Goal: Book appointment/travel/reservation

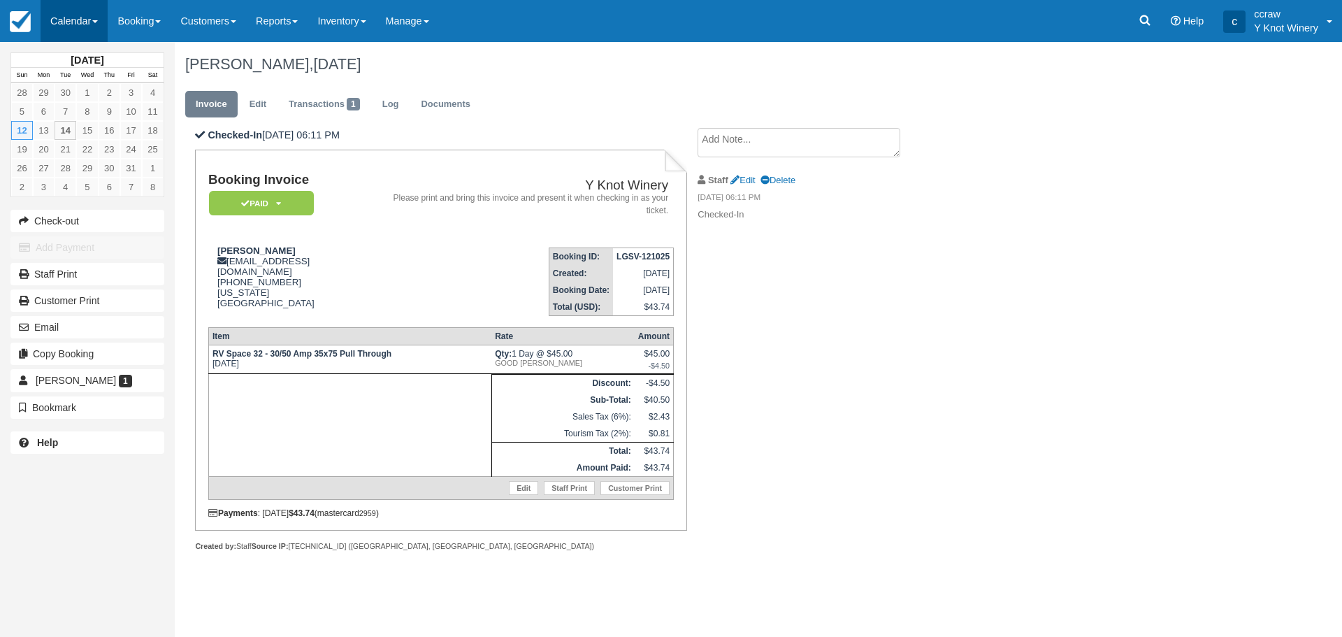
click at [76, 24] on link "Calendar" at bounding box center [74, 21] width 67 height 42
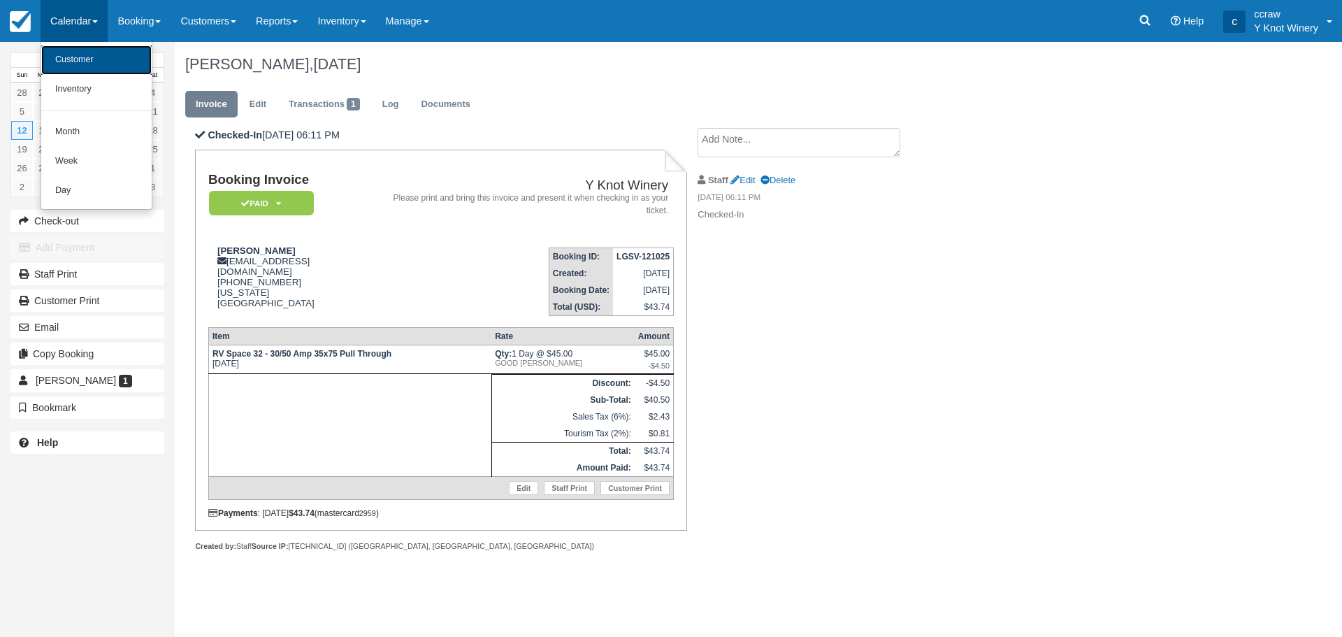
click at [79, 52] on link "Customer" at bounding box center [96, 59] width 110 height 29
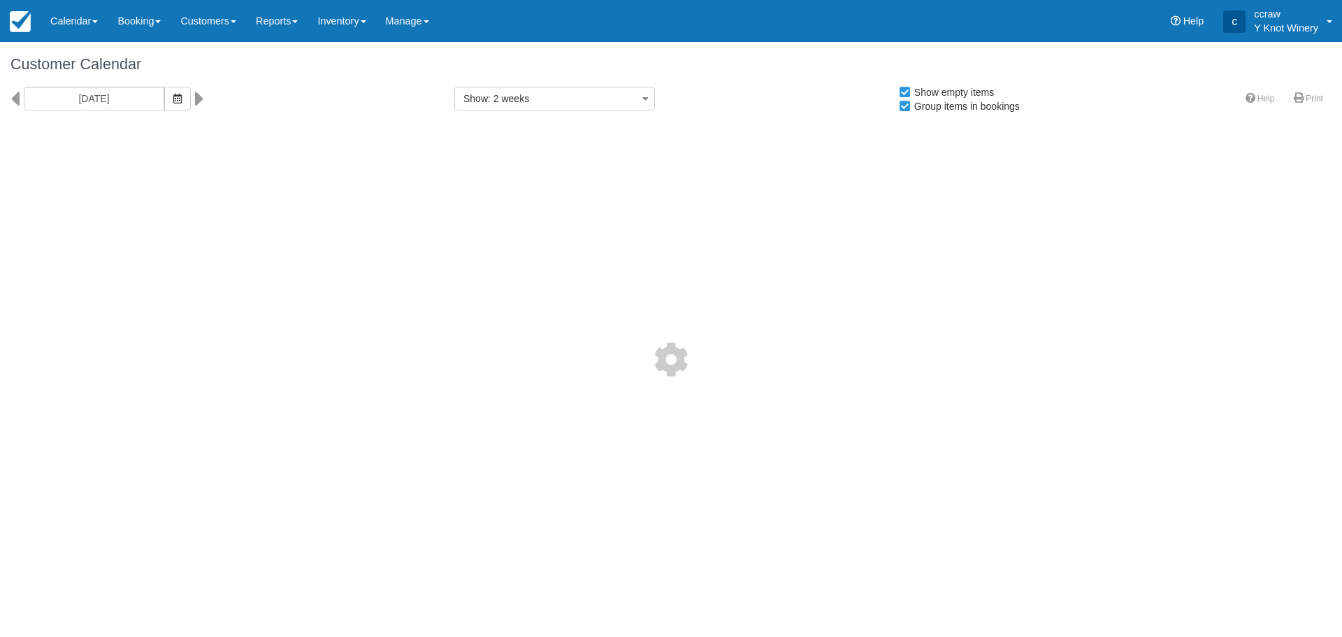
select select
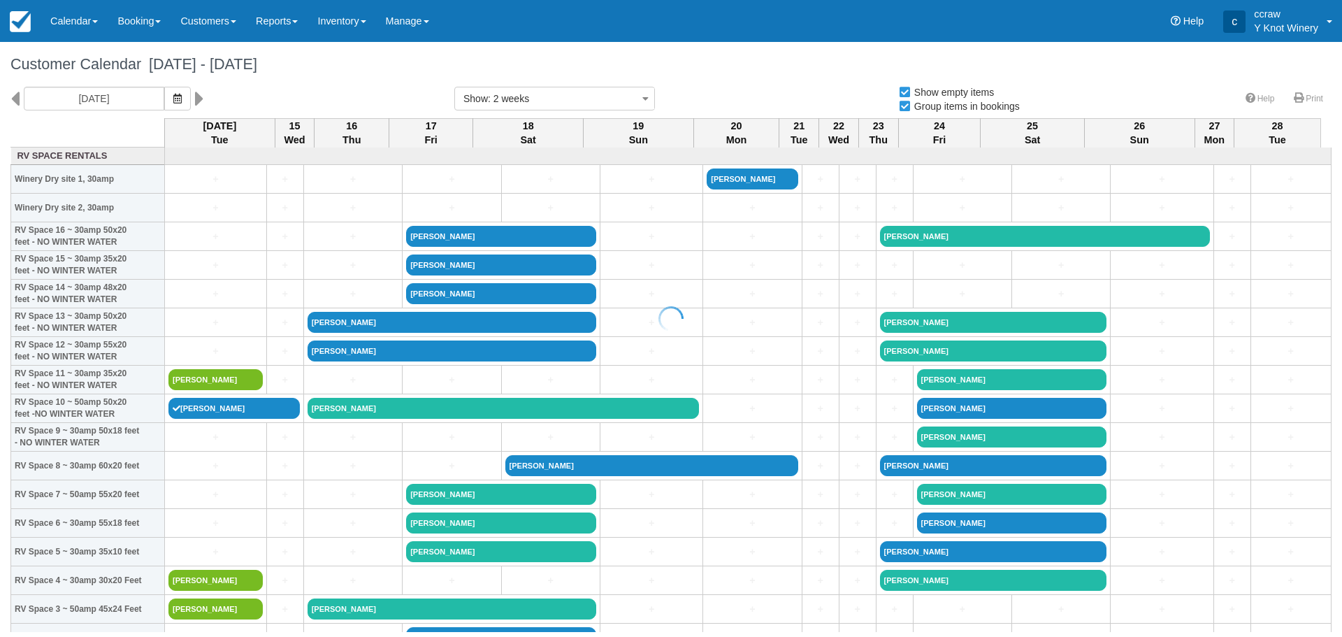
select select
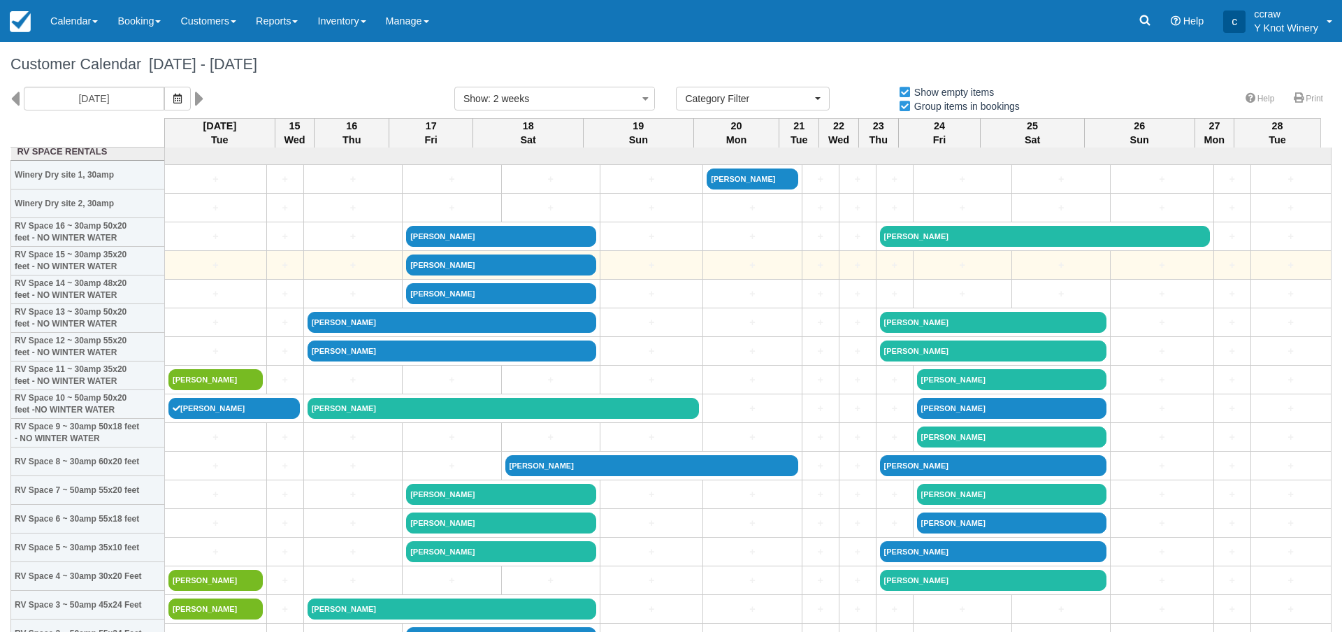
scroll to position [210, 0]
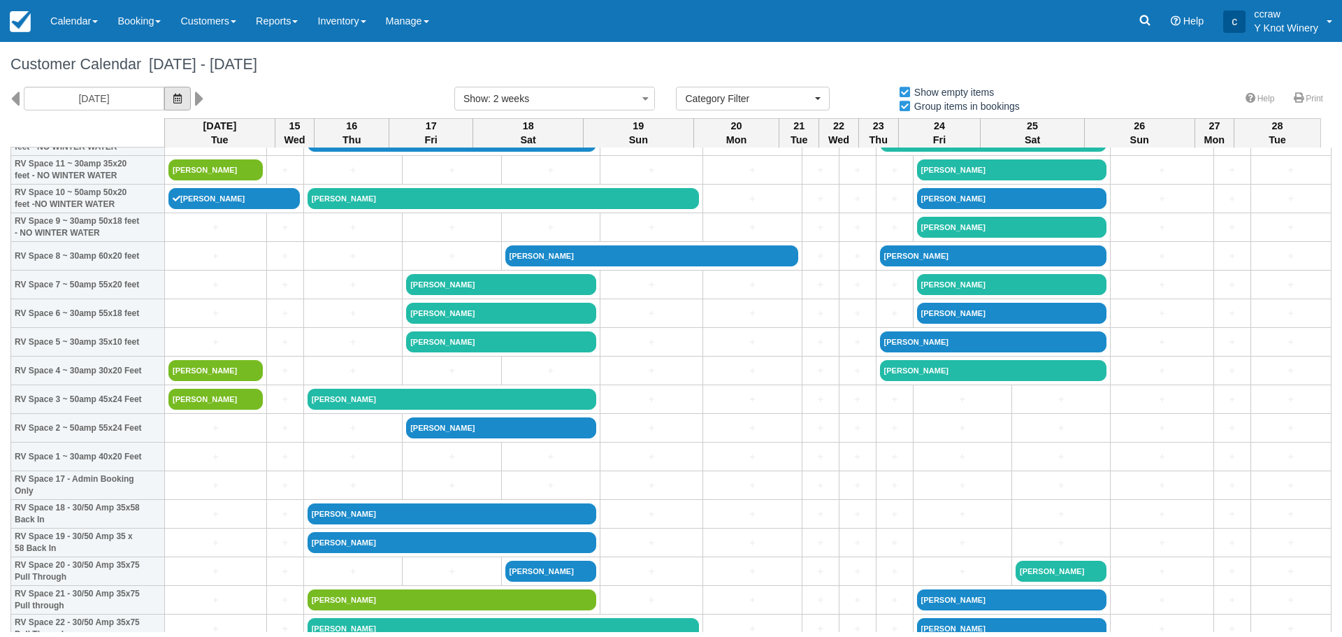
click at [180, 94] on button "button" at bounding box center [177, 99] width 27 height 24
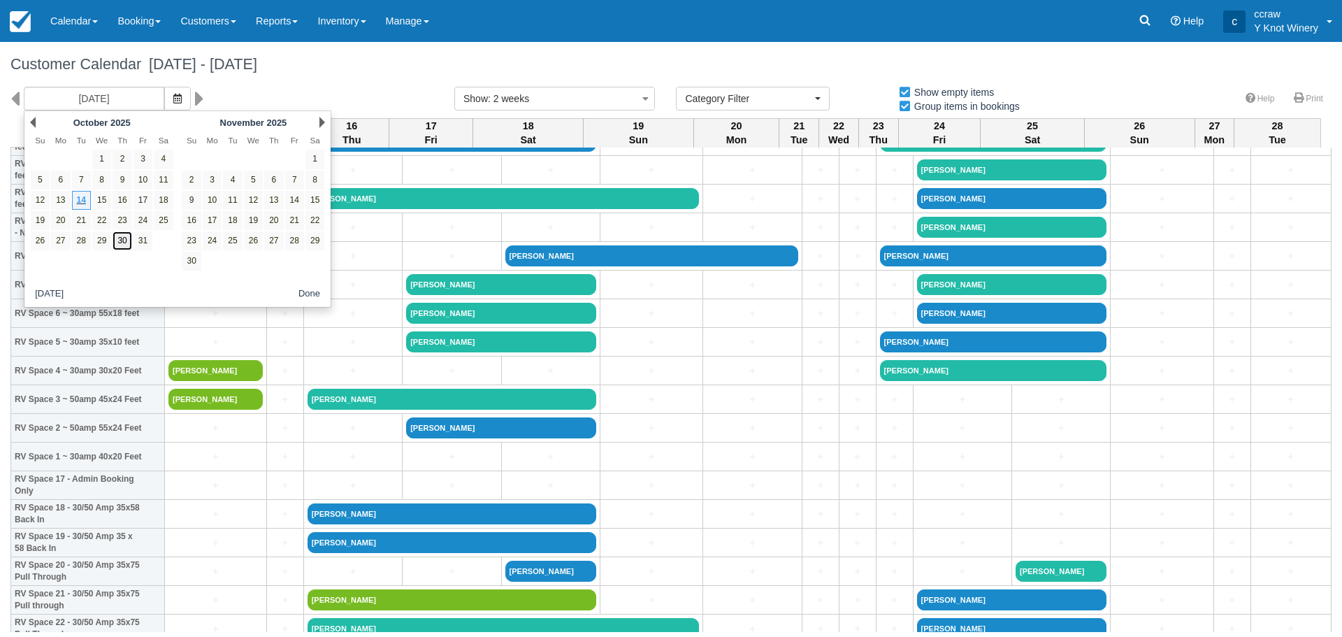
click at [124, 241] on link "30" at bounding box center [122, 240] width 19 height 19
type input "10/30/25"
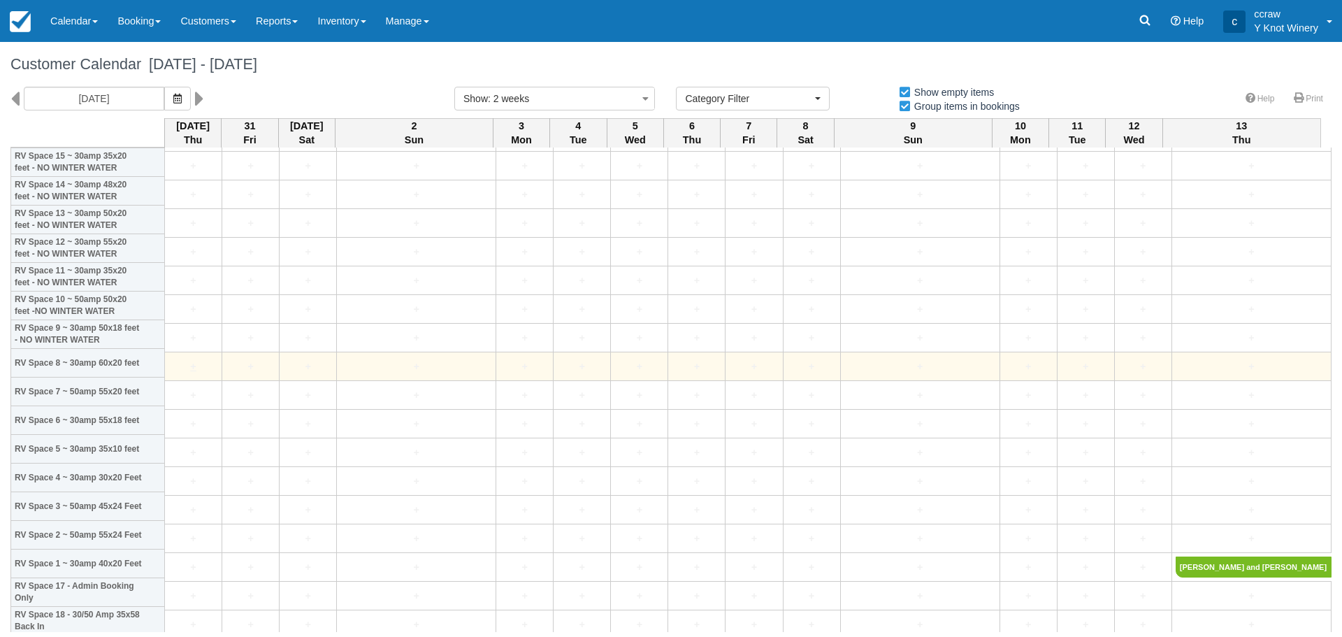
scroll to position [140, 0]
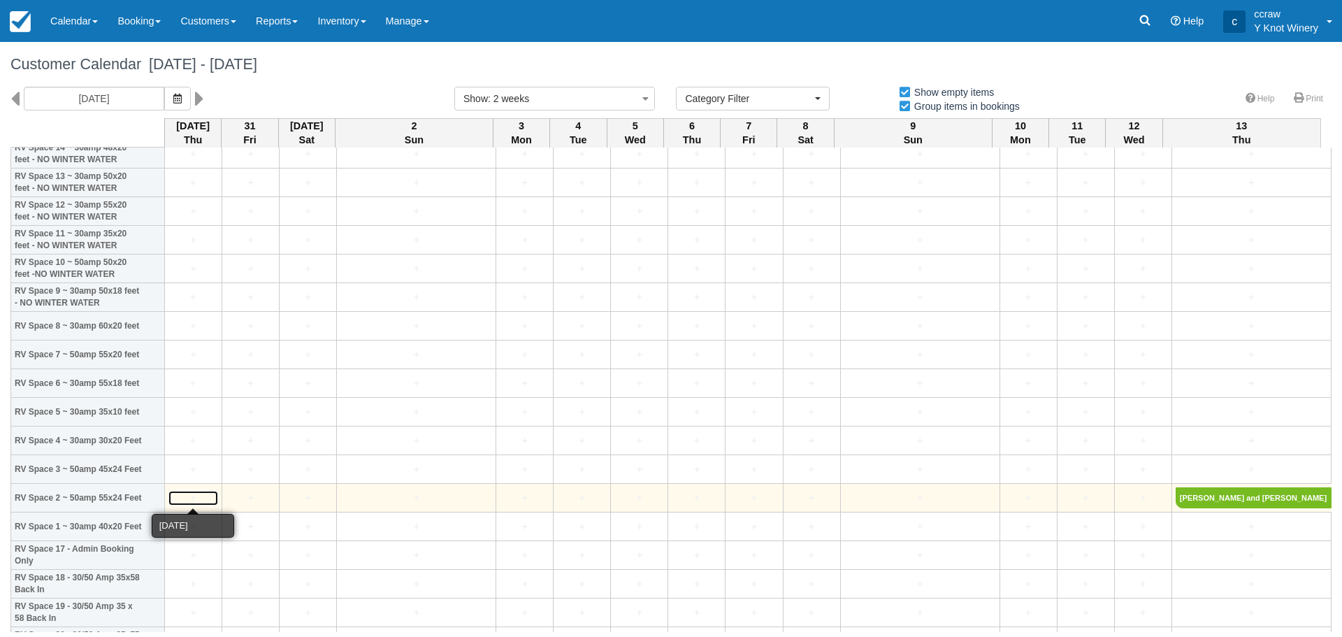
click at [187, 496] on link "+" at bounding box center [194, 498] width 50 height 15
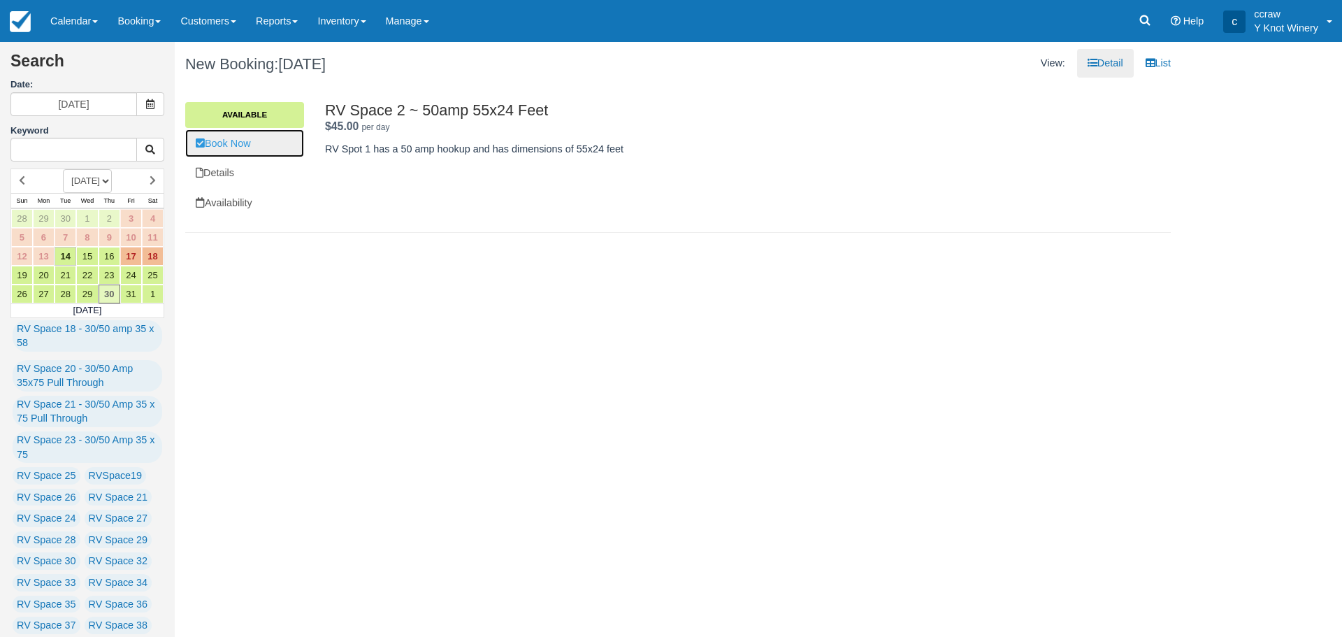
click at [252, 152] on link "Book Now" at bounding box center [244, 143] width 119 height 29
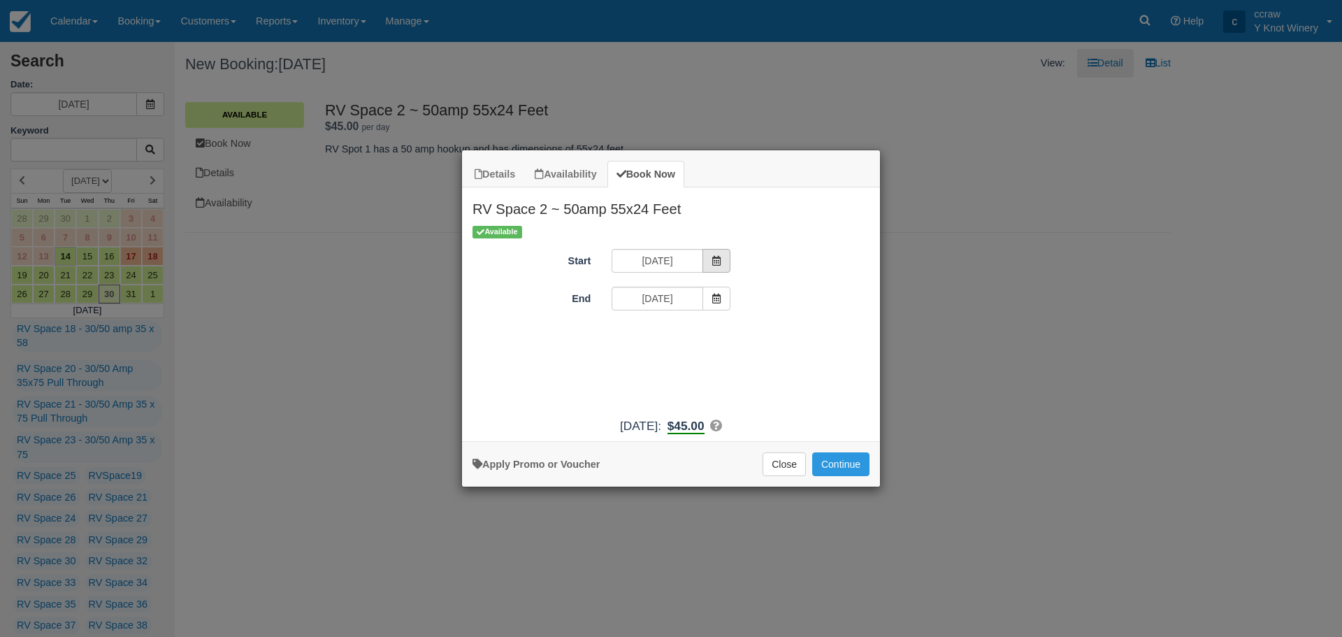
click at [718, 263] on icon "Item Modal" at bounding box center [717, 261] width 10 height 10
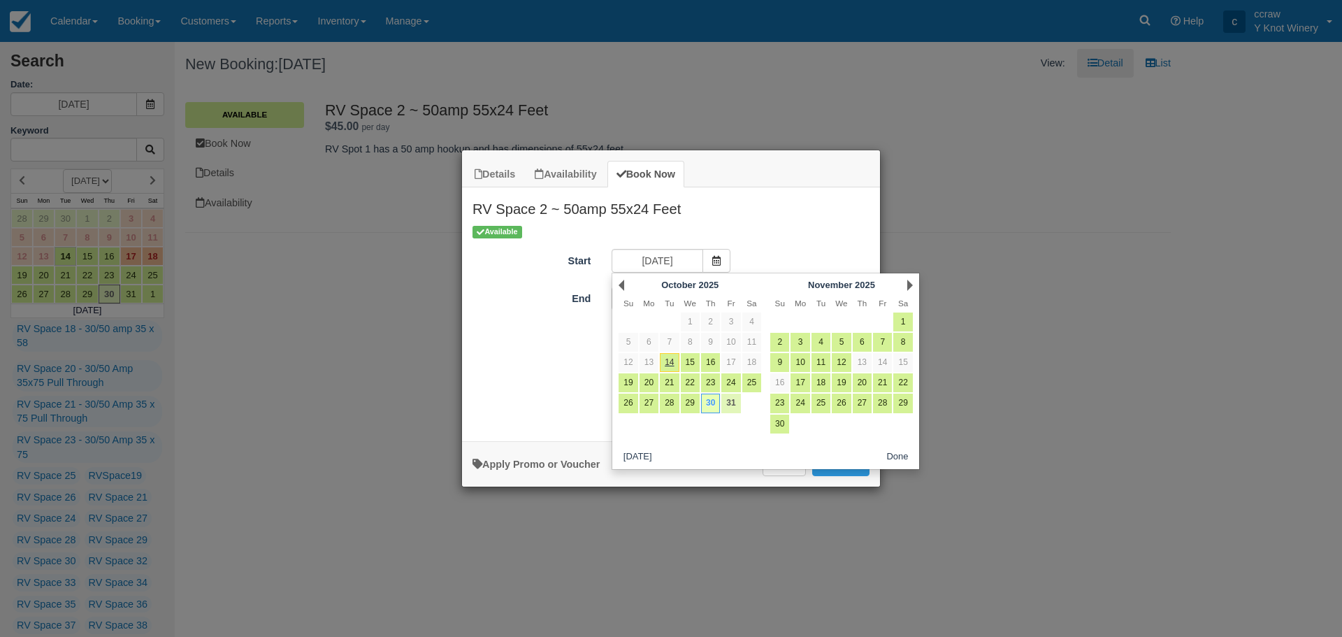
click at [729, 404] on link "31" at bounding box center [731, 403] width 19 height 19
type input "10/31/25"
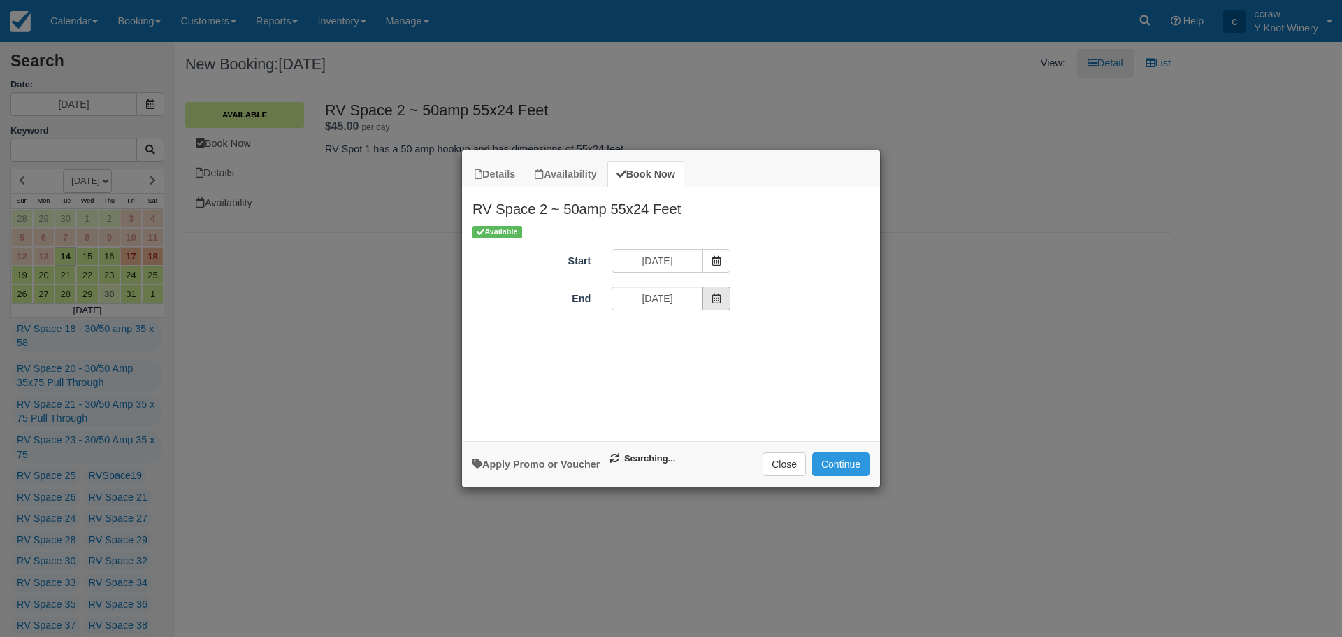
click at [720, 302] on icon "Item Modal" at bounding box center [717, 299] width 10 height 10
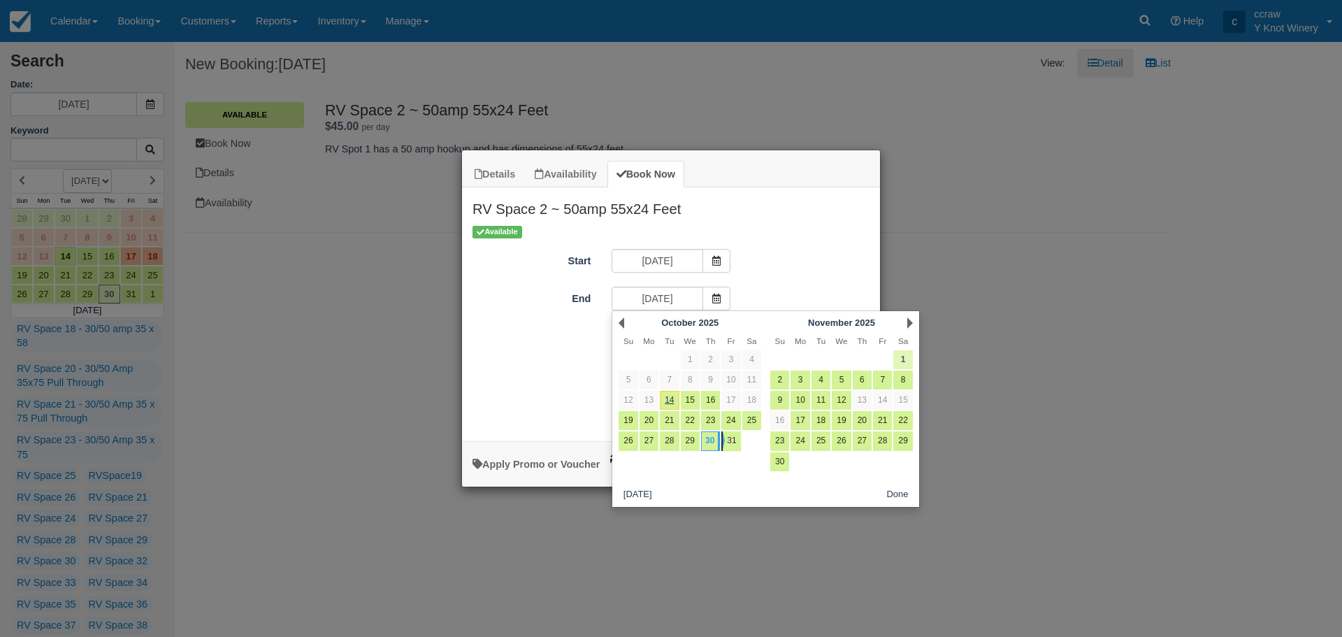
click at [903, 360] on link "1" at bounding box center [903, 359] width 19 height 19
type input "11/01/25"
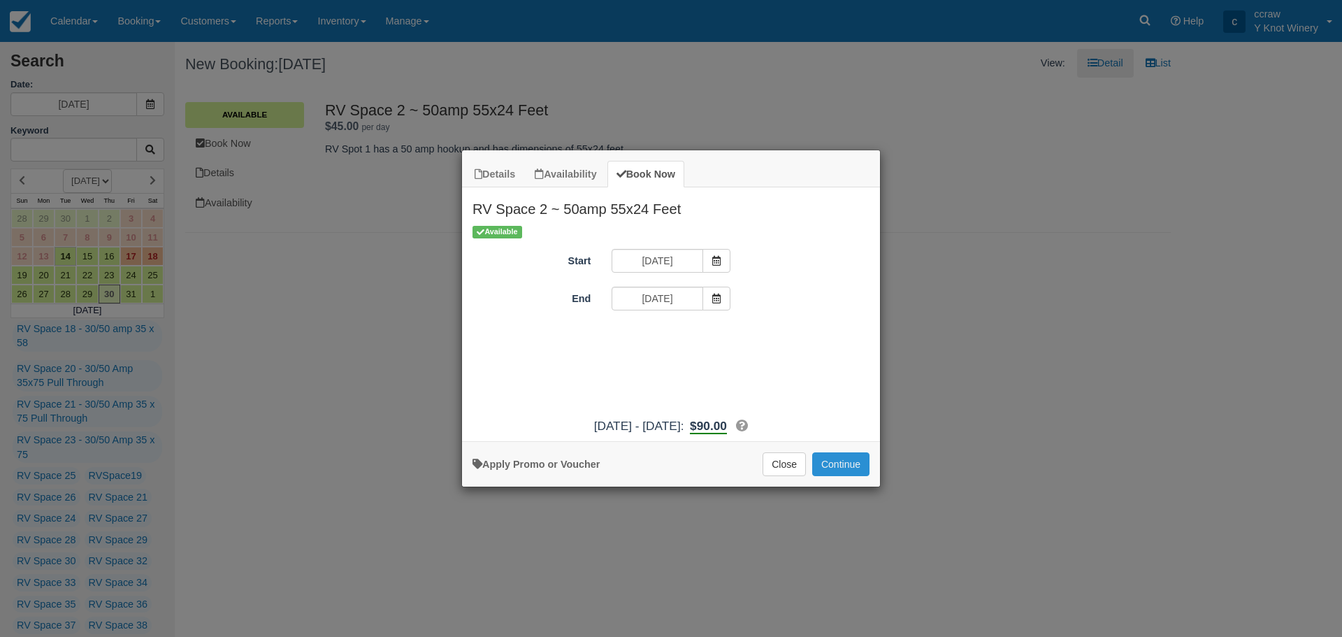
click at [847, 468] on button "Continue" at bounding box center [840, 464] width 57 height 24
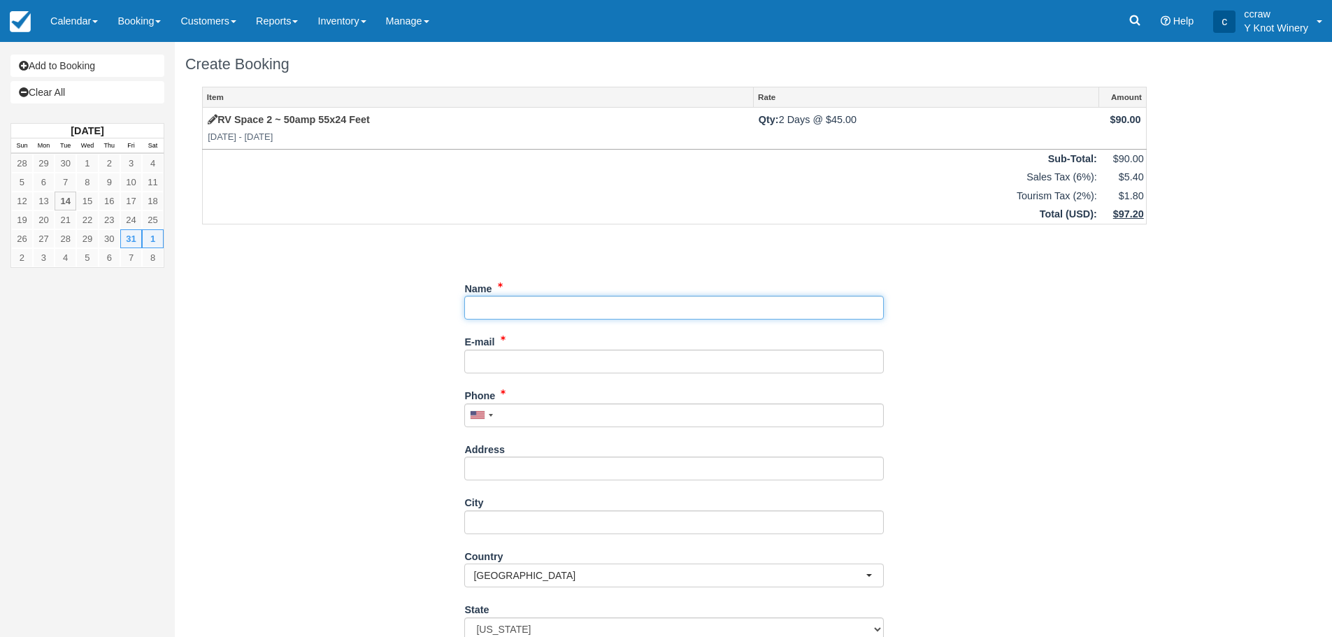
click at [515, 312] on input "Name" at bounding box center [674, 308] width 420 height 24
type input "T"
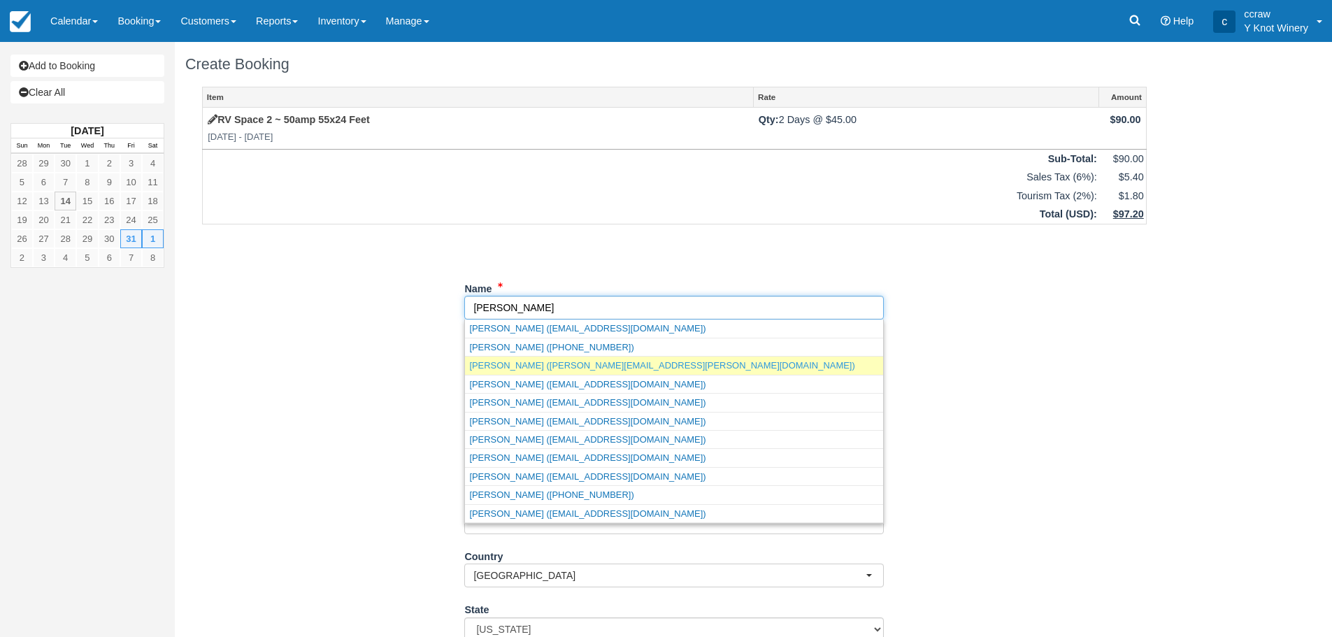
click at [603, 367] on link "Terri Hagler (terri.hagler@yahoo.com)" at bounding box center [674, 365] width 418 height 17
type input "Terri Hagler"
type input "terri.hagler@yahoo.com"
type input "+19162051107"
select select "CA"
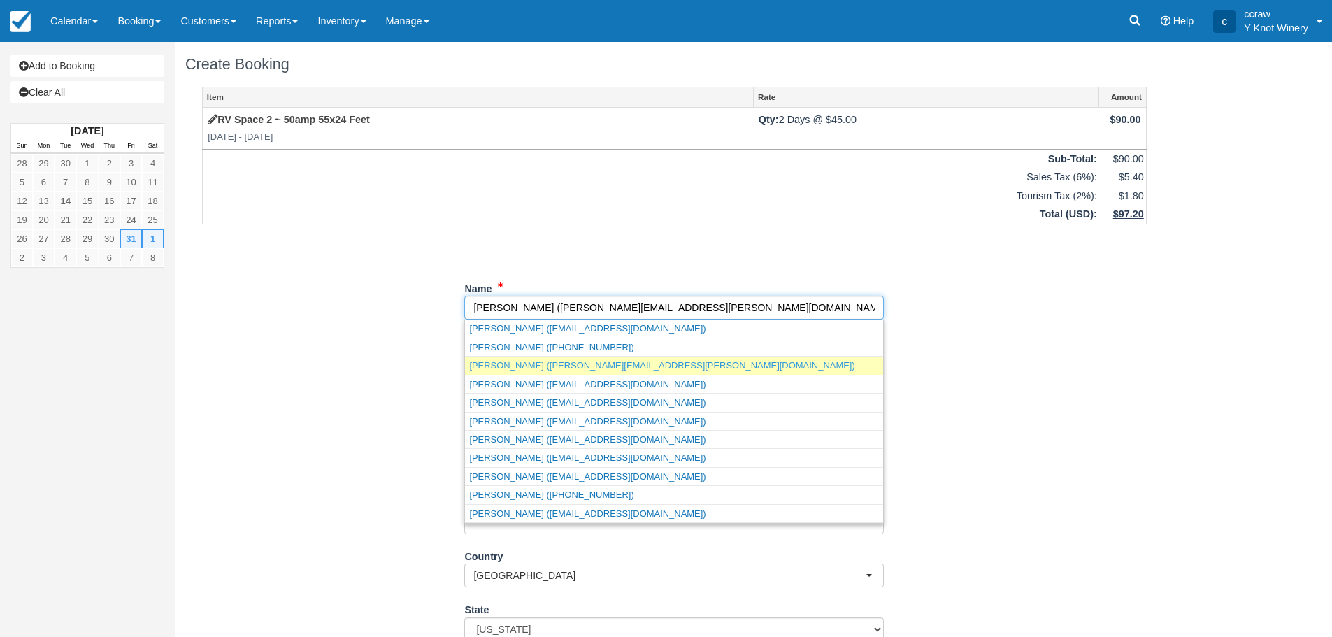
select select
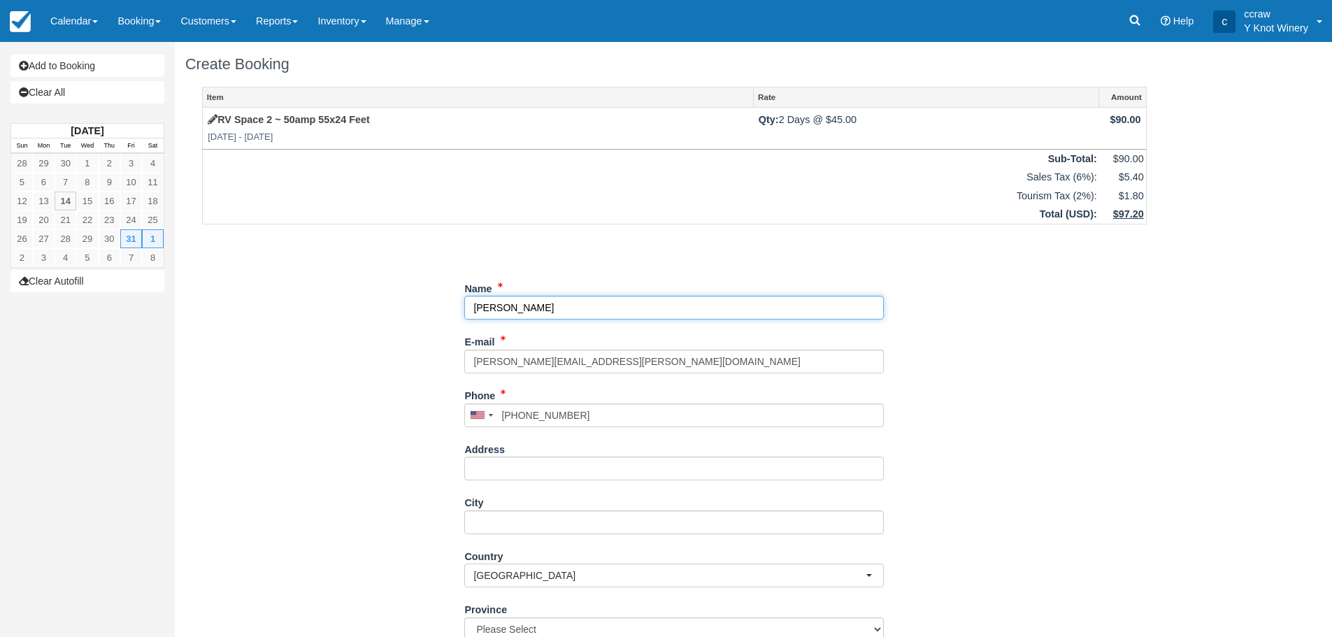
select select "MB"
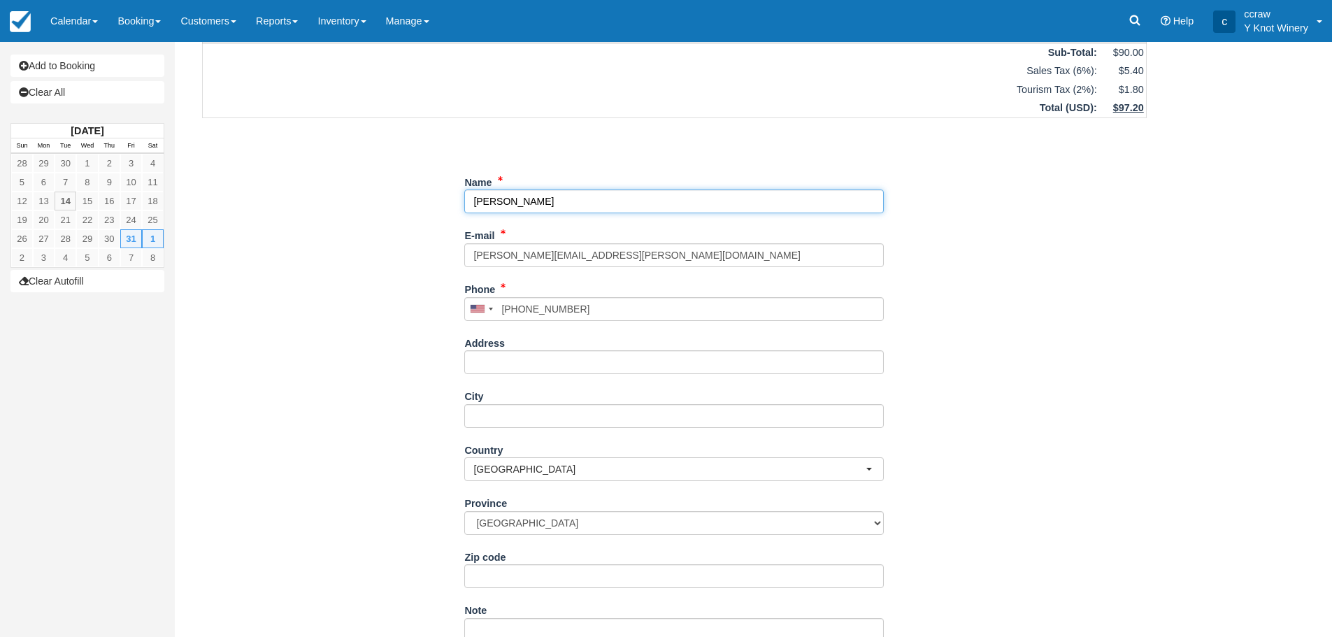
scroll to position [170, 0]
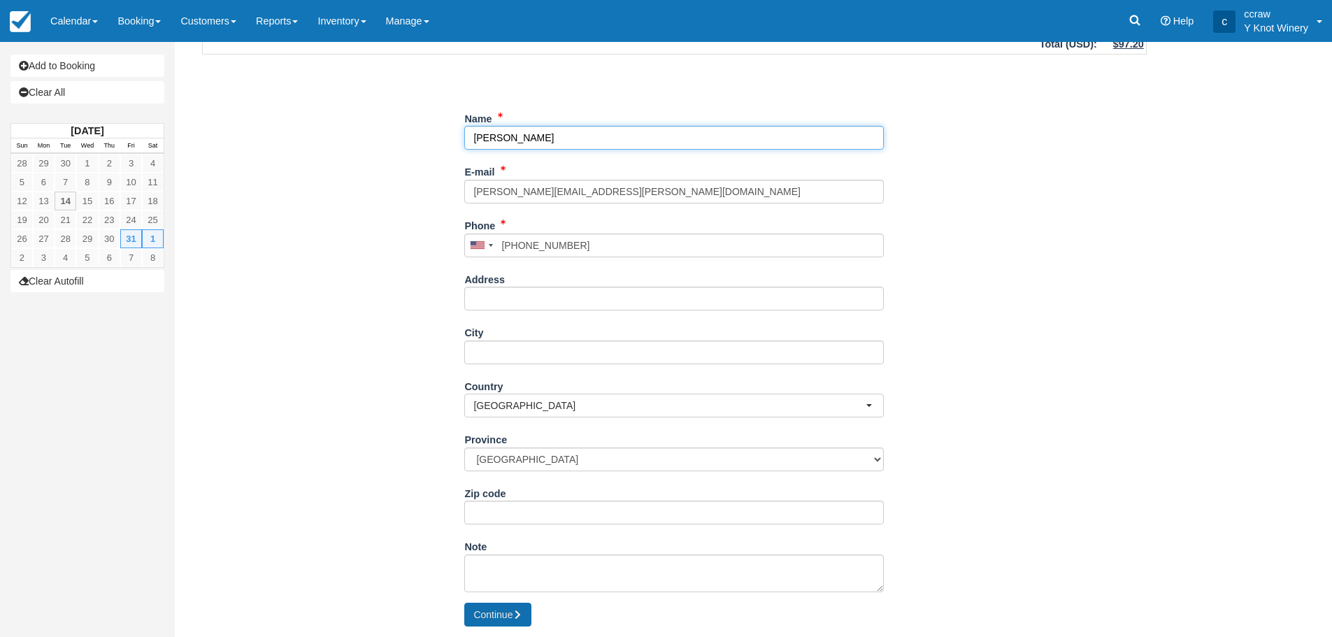
type input "Terri Hagler"
click at [486, 621] on button "Continue" at bounding box center [497, 615] width 67 height 24
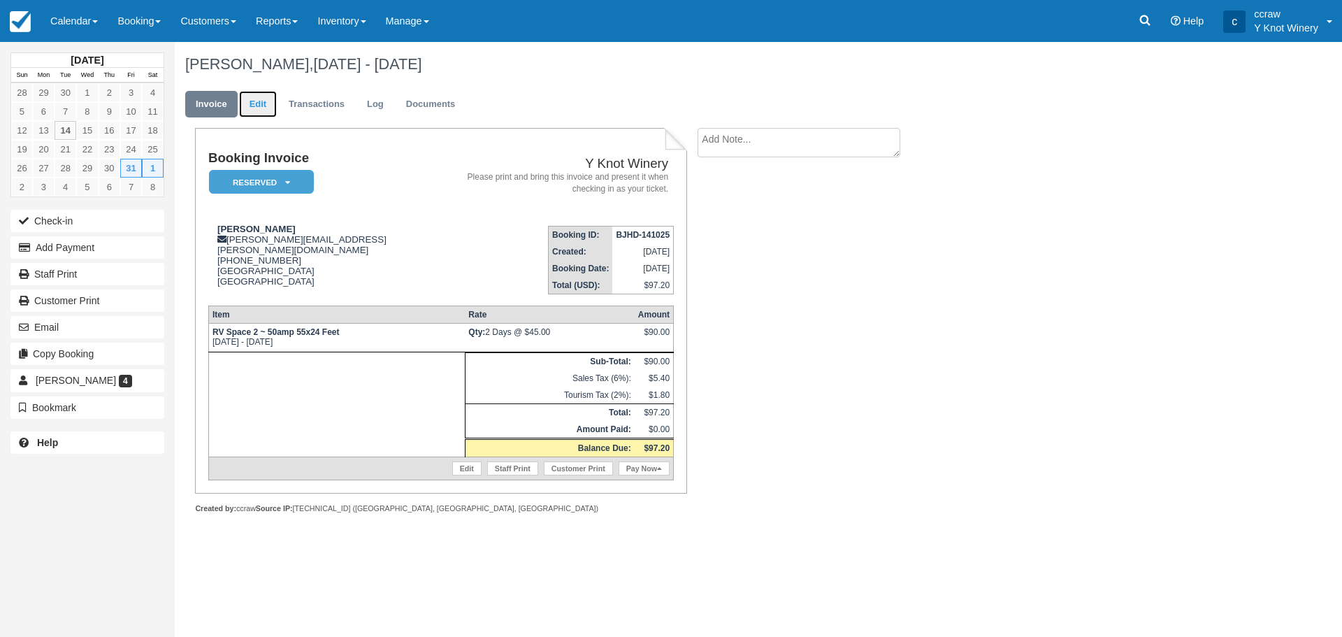
click at [255, 105] on link "Edit" at bounding box center [258, 104] width 38 height 27
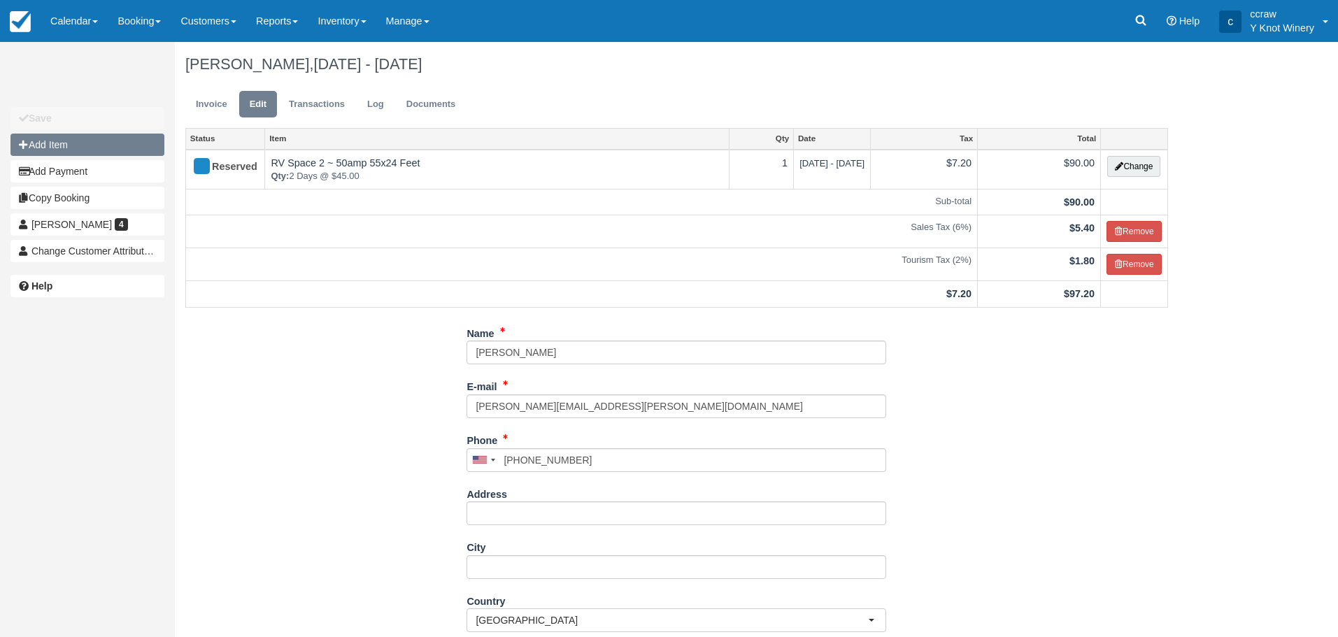
click at [96, 147] on button "Add Item" at bounding box center [87, 145] width 154 height 22
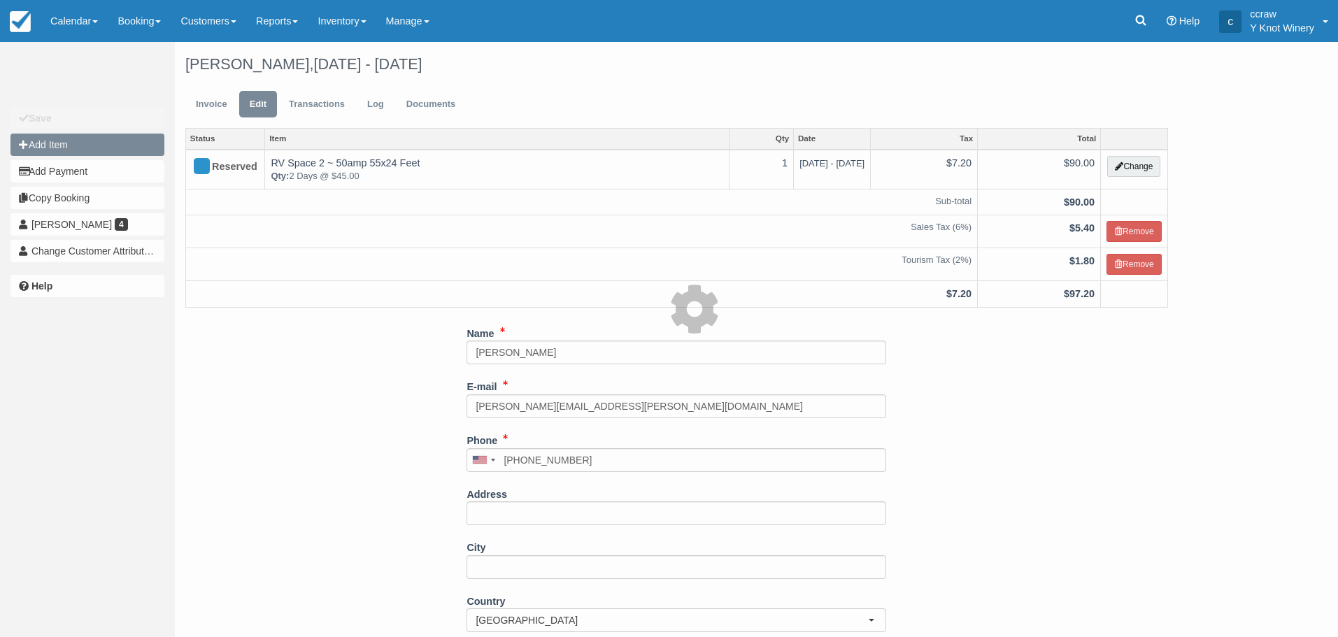
type input "0.00"
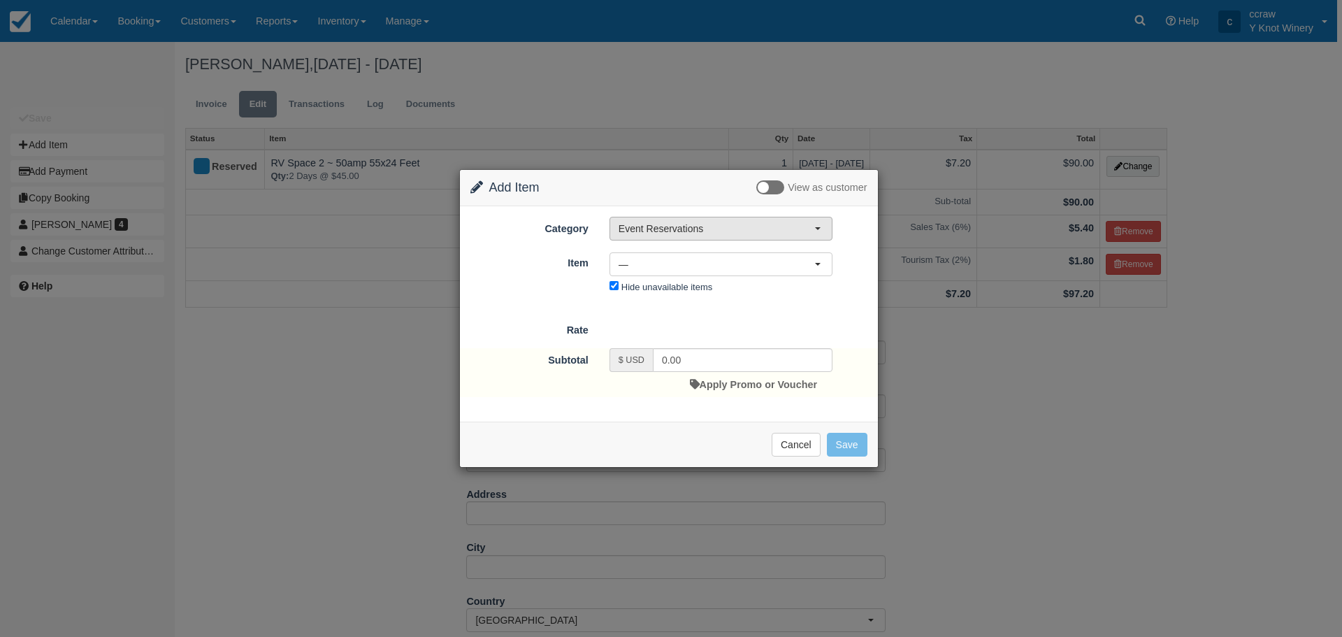
click at [817, 229] on span "button" at bounding box center [818, 228] width 6 height 3
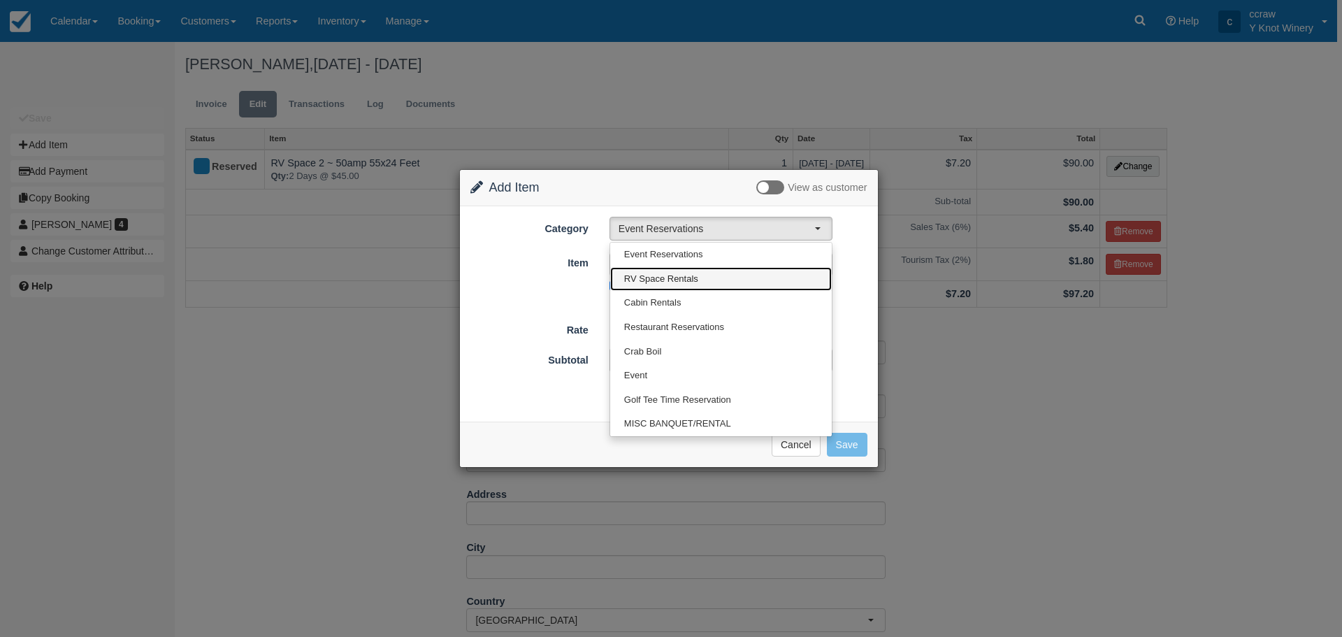
click at [647, 281] on span "RV Space Rentals" at bounding box center [661, 279] width 74 height 13
select select "3"
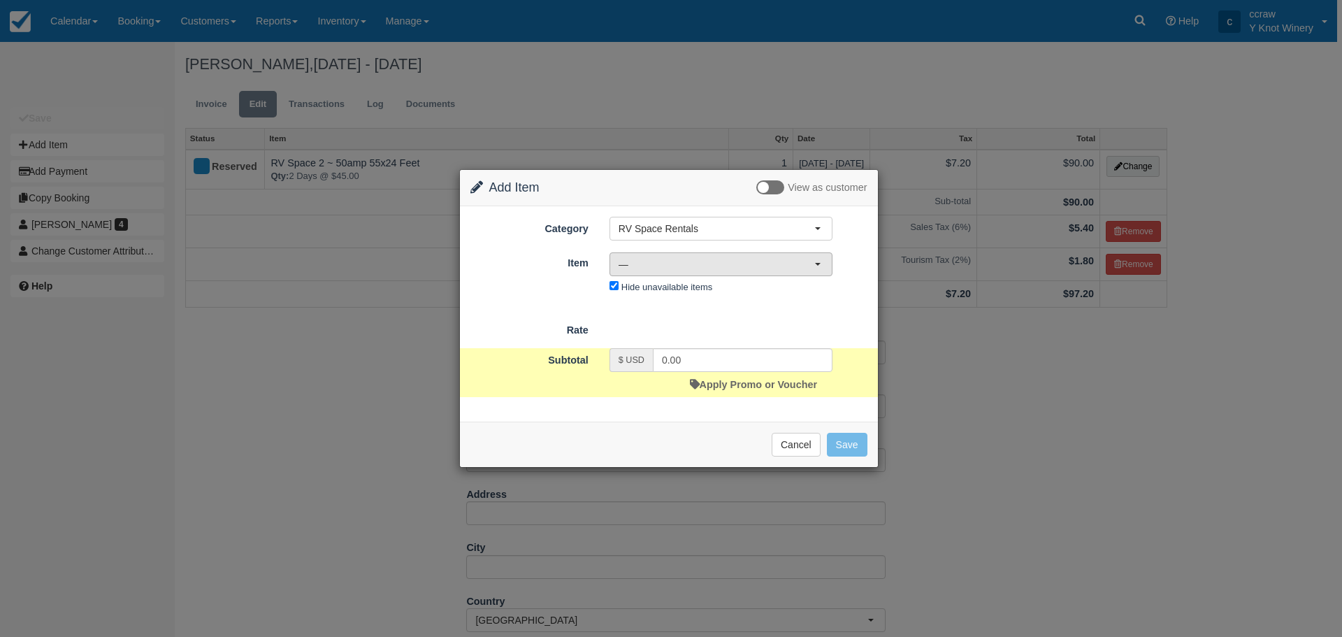
click at [814, 257] on button "—" at bounding box center [721, 264] width 223 height 24
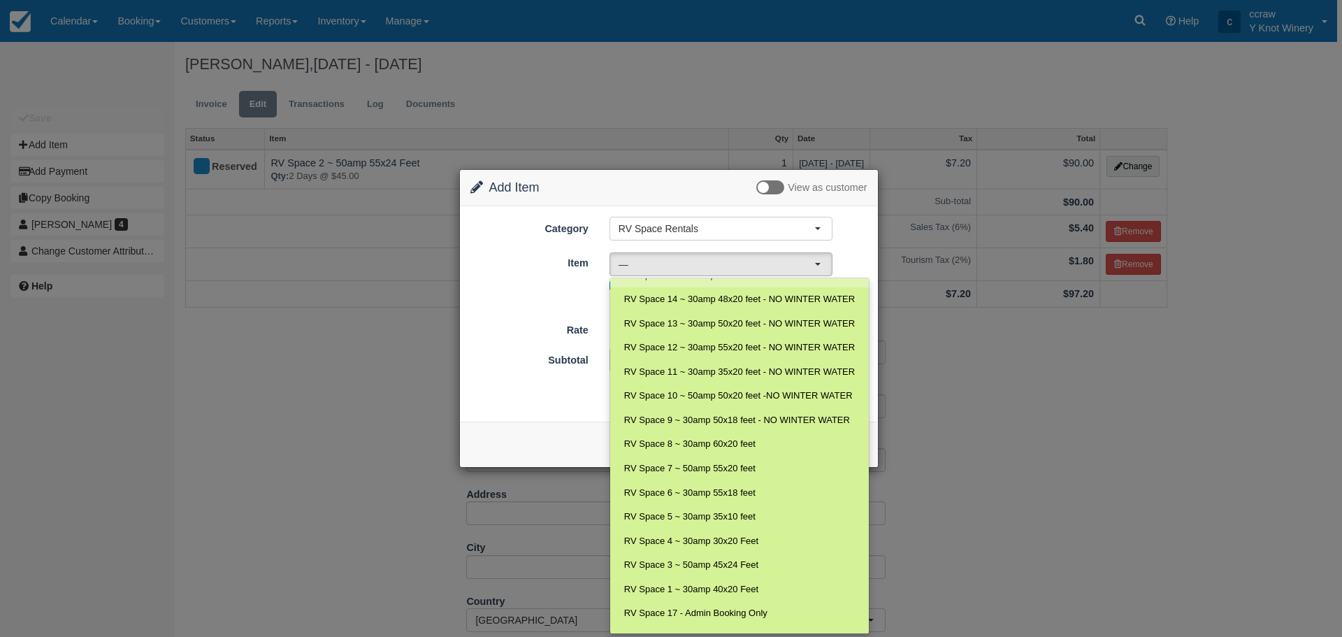
scroll to position [210, 0]
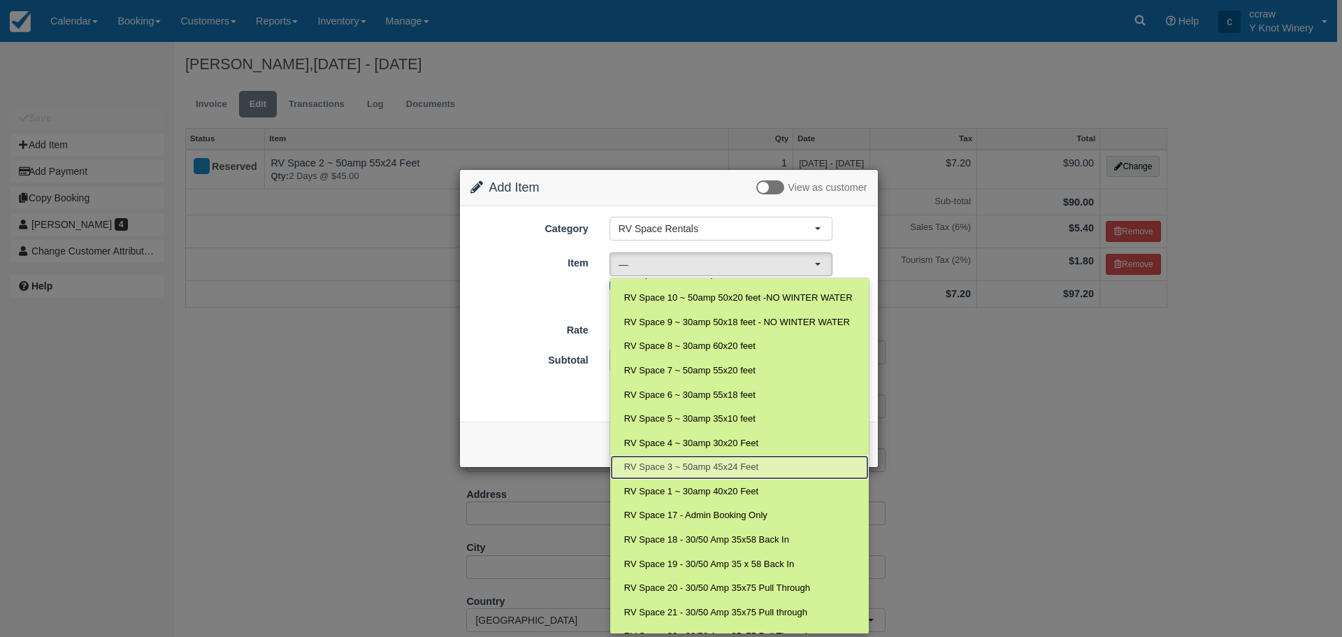
click at [661, 462] on span "RV Space 3 ~ 50amp 45x24 Feet" at bounding box center [691, 467] width 134 height 13
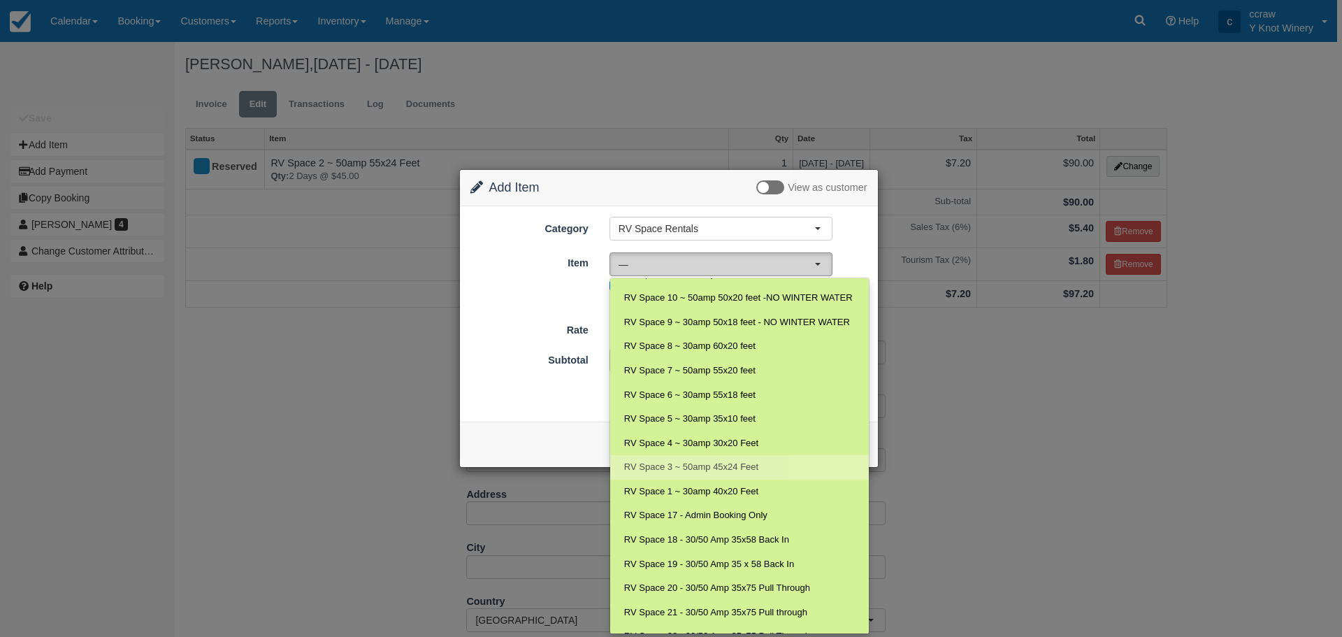
select select "13"
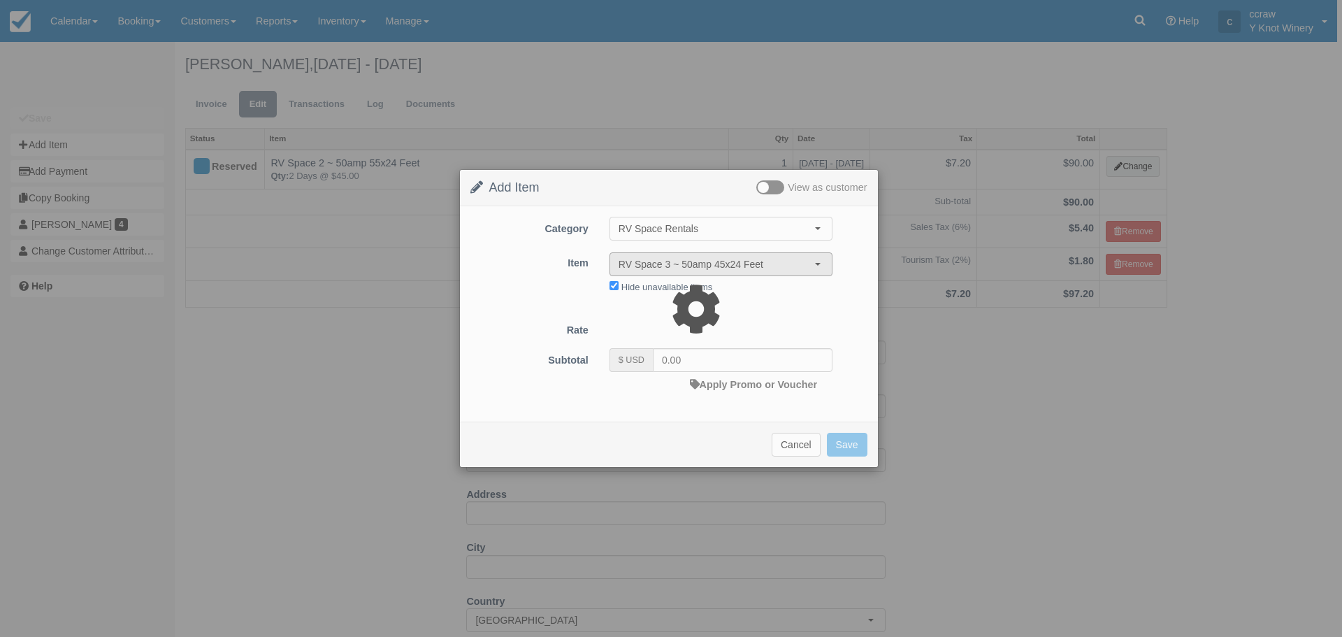
type input "45.00"
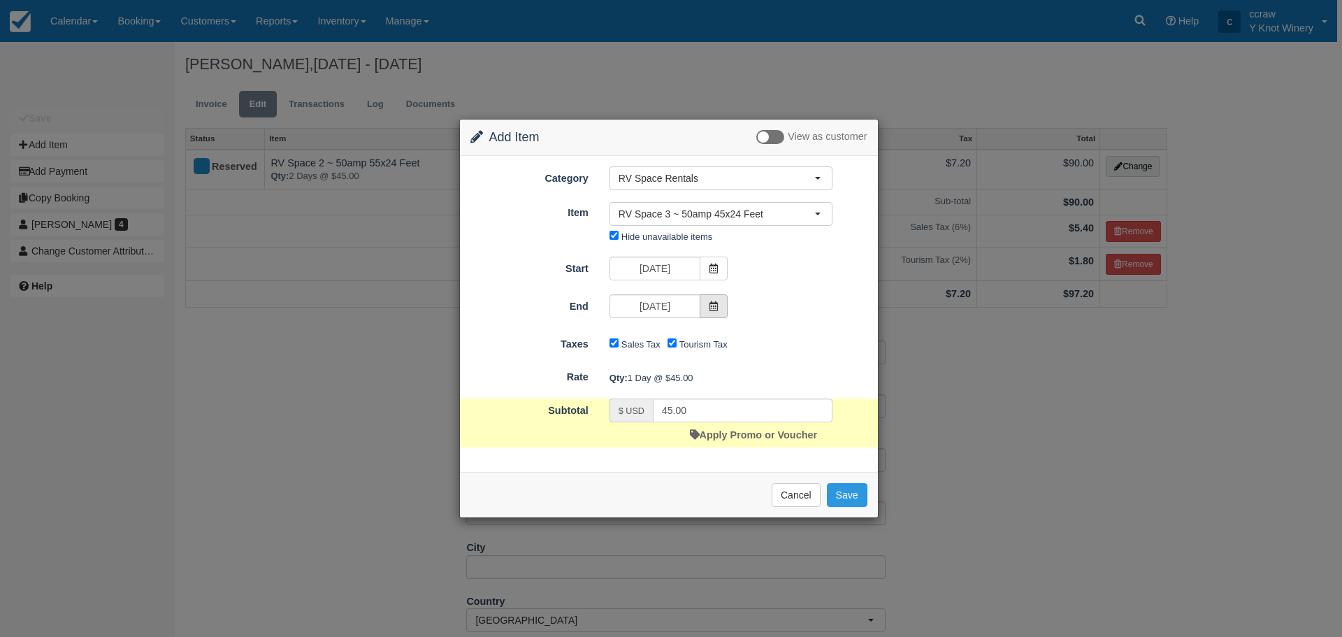
click at [717, 308] on icon at bounding box center [714, 306] width 10 height 10
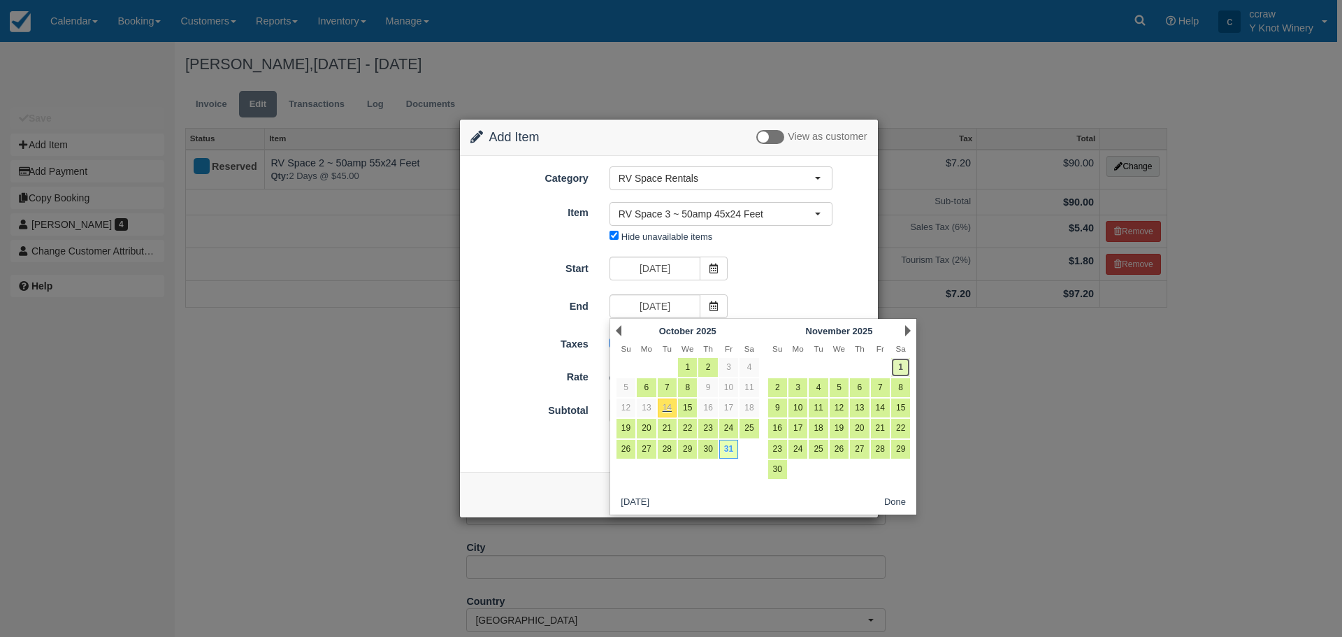
click at [901, 367] on link "1" at bounding box center [900, 367] width 19 height 19
type input "11/01/25"
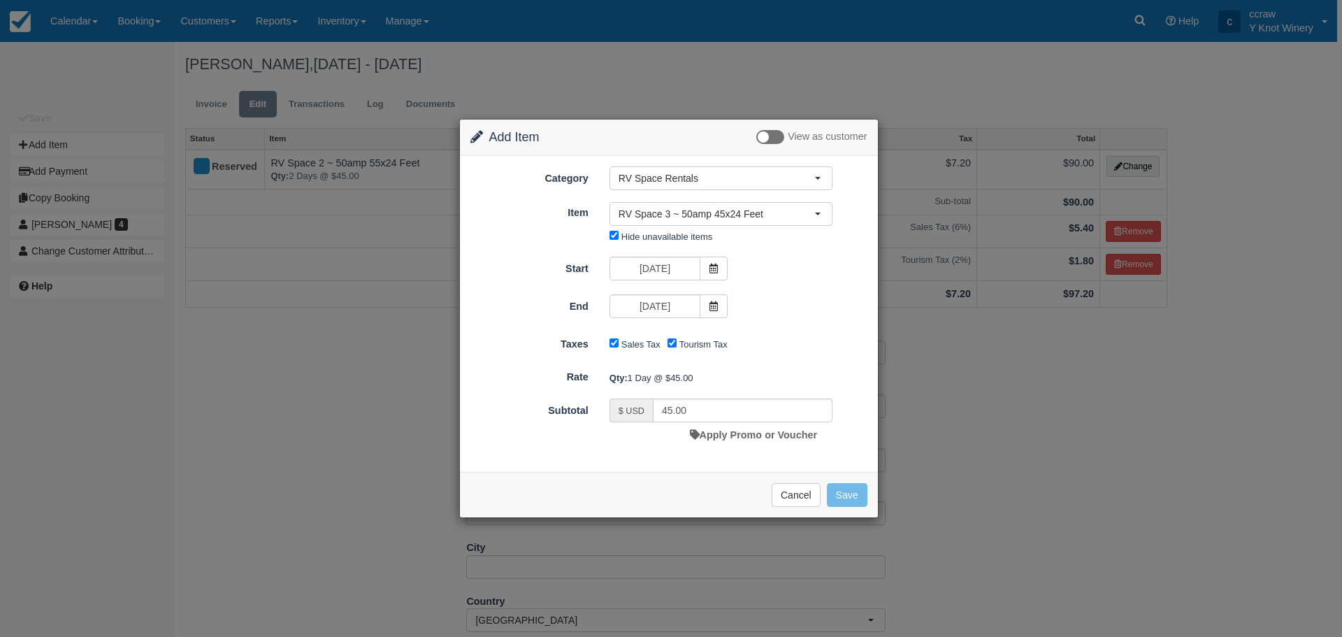
type input "90.00"
click at [838, 492] on button "Save" at bounding box center [847, 495] width 41 height 24
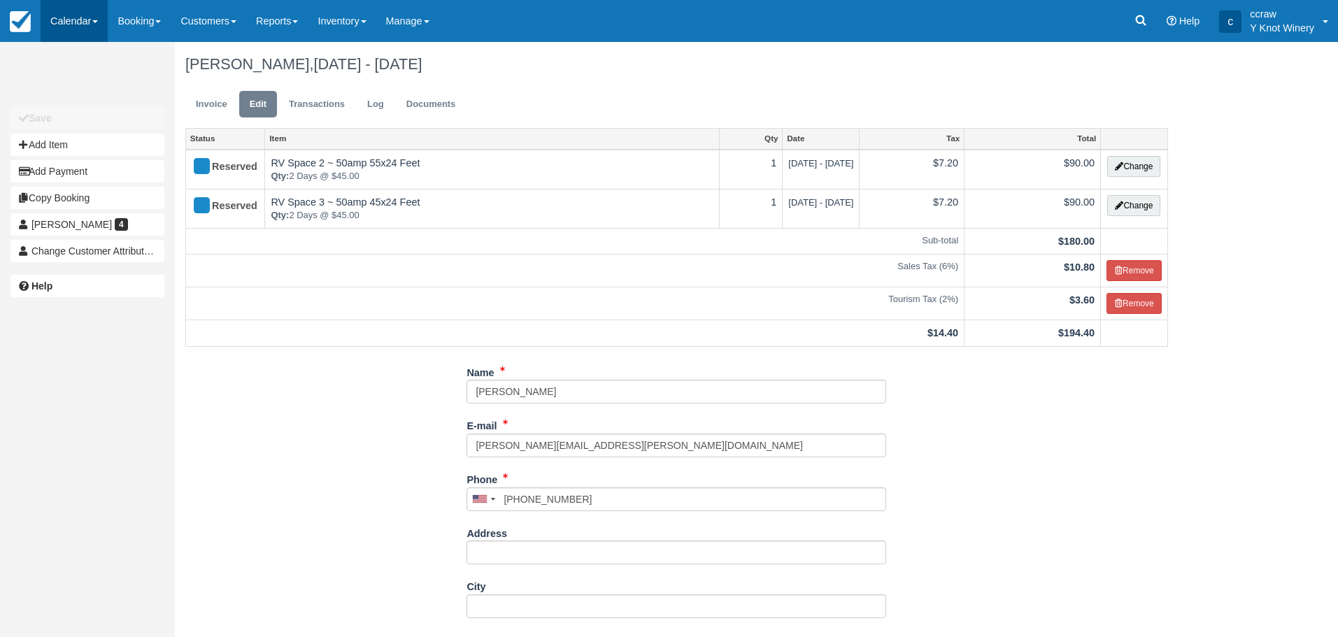
click at [74, 24] on link "Calendar" at bounding box center [74, 21] width 67 height 42
click at [63, 57] on link "Customer" at bounding box center [96, 60] width 110 height 30
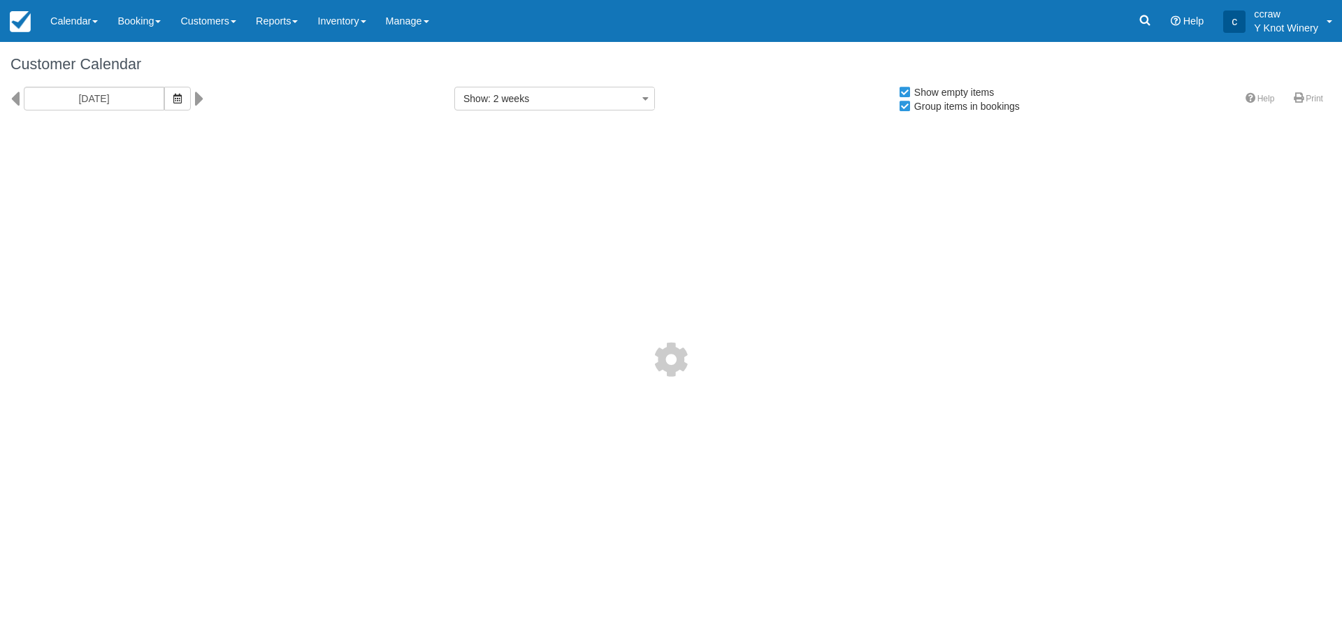
select select
